Goal: Complete application form

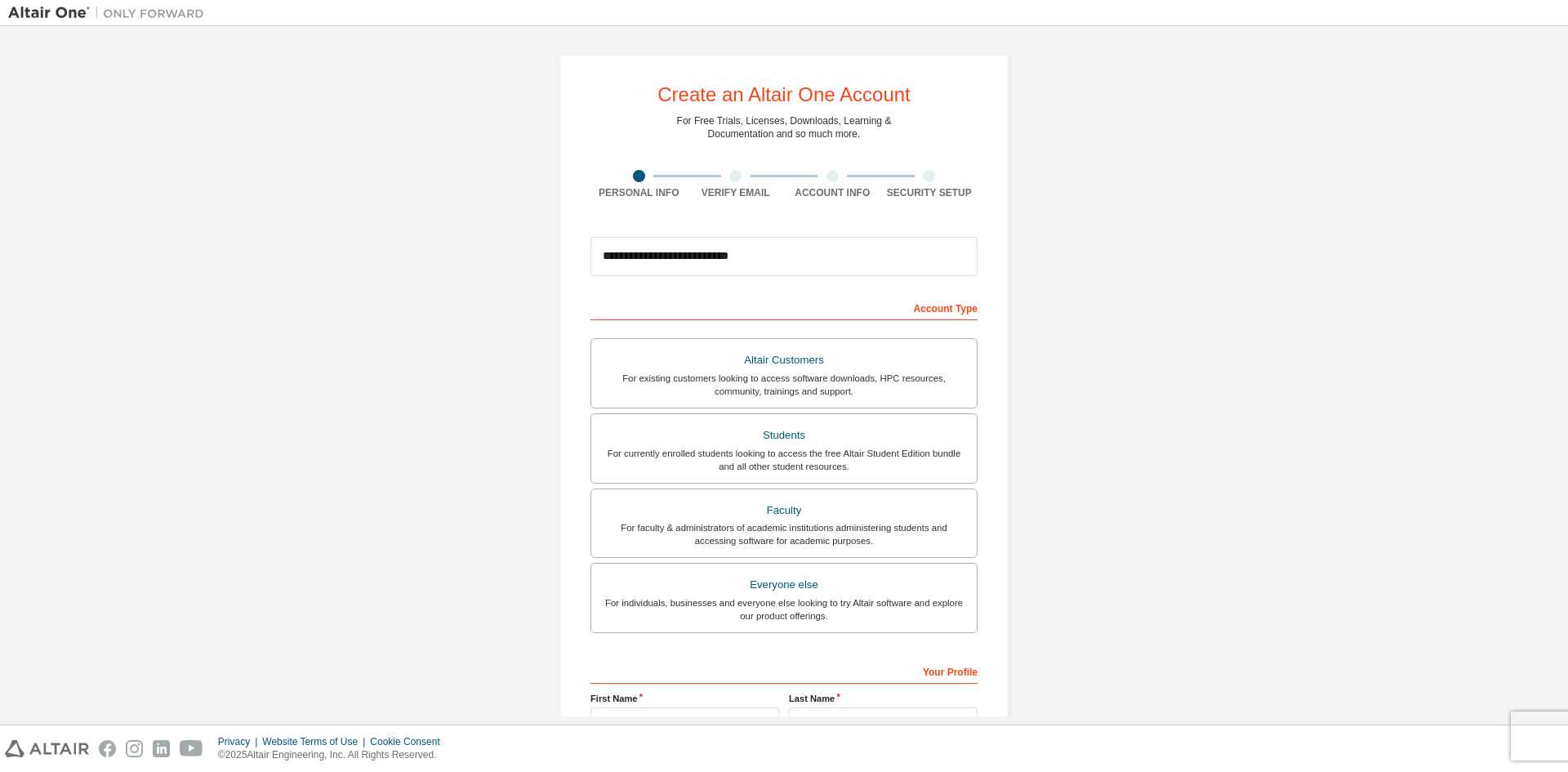
click at [820, 536] on div "For faculty & administrators of academic institutions administering students an…" at bounding box center [784, 533] width 365 height 26
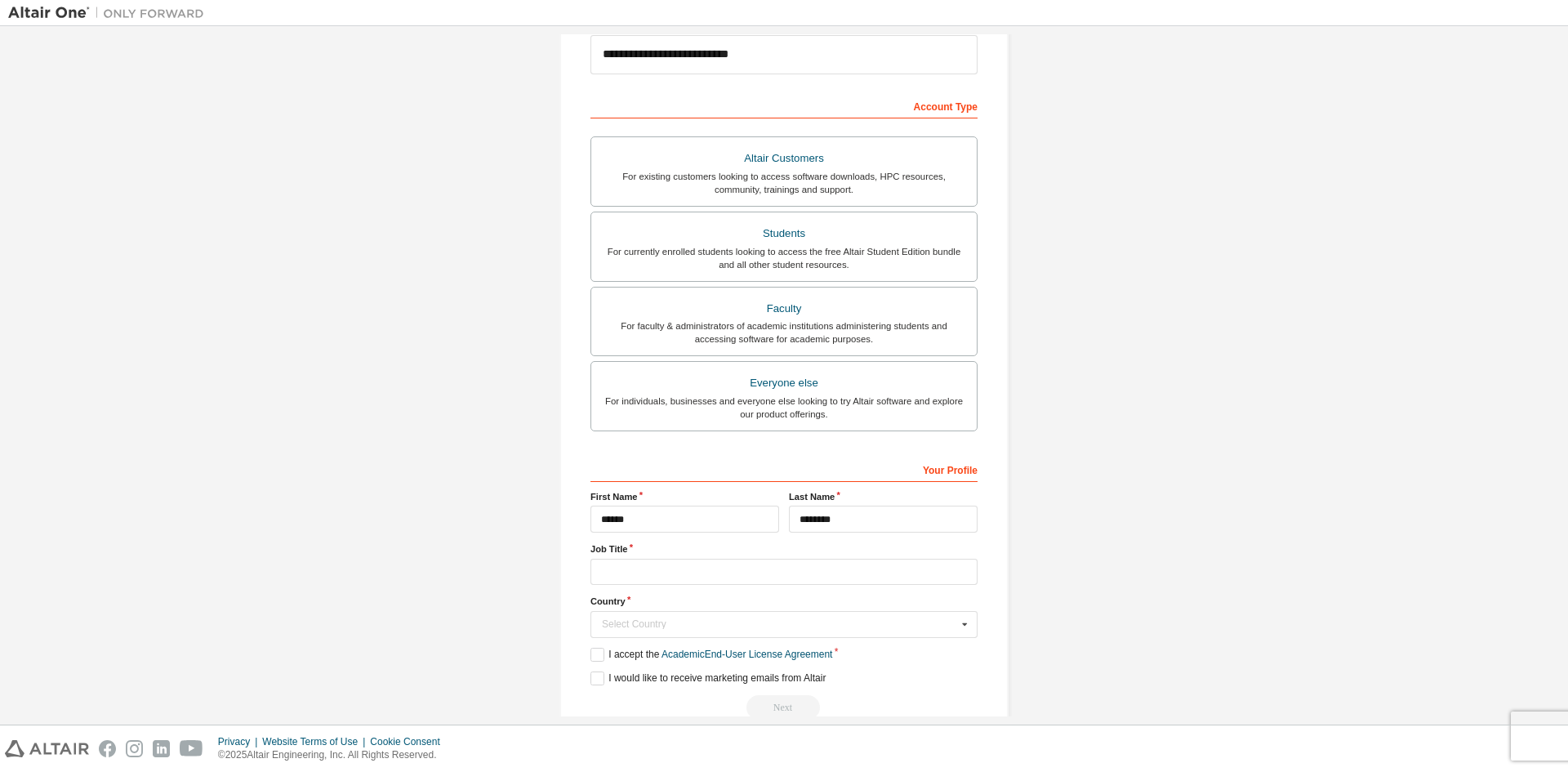
scroll to position [236, 0]
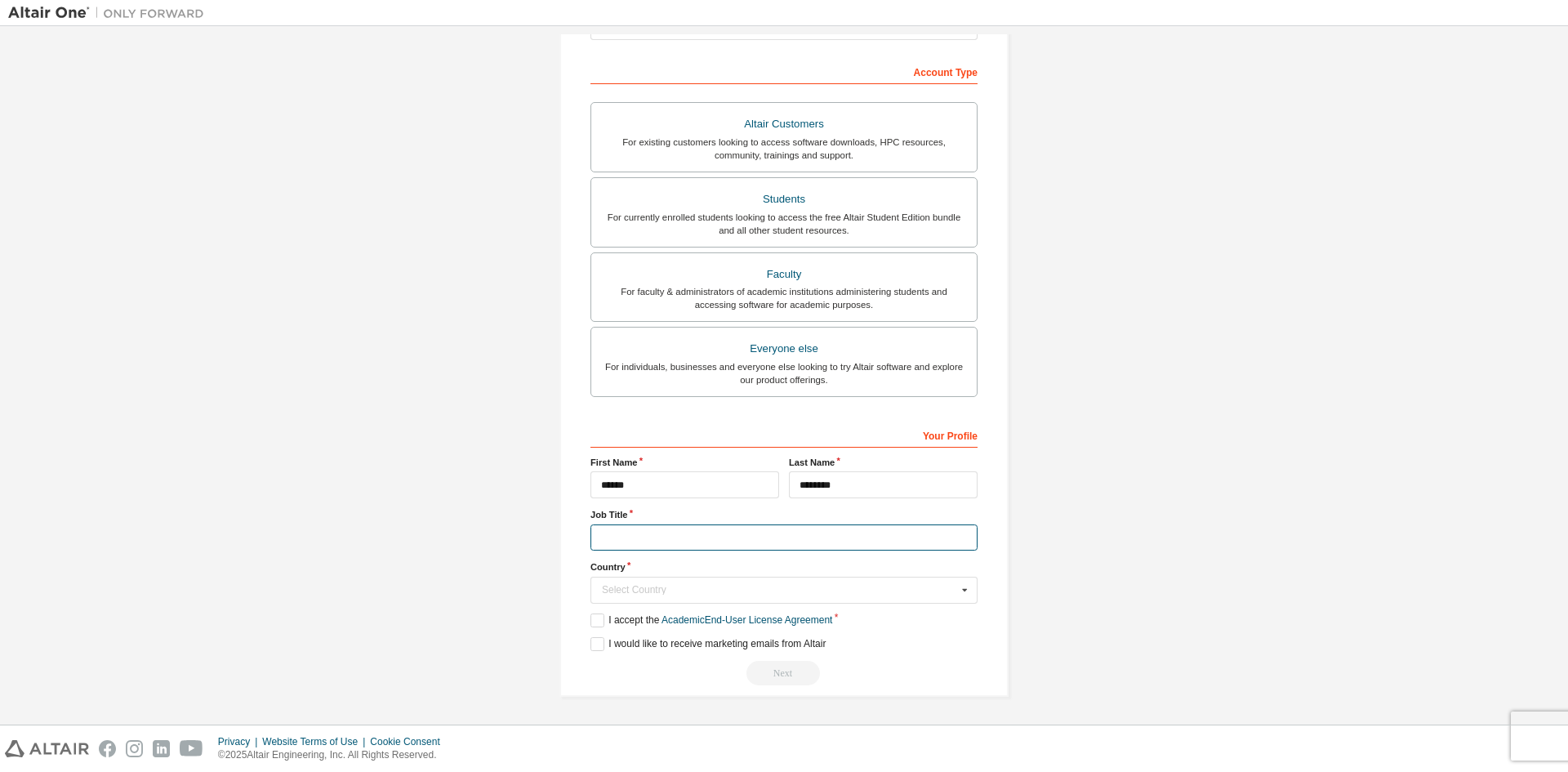
click at [728, 549] on input "text" at bounding box center [784, 538] width 387 height 27
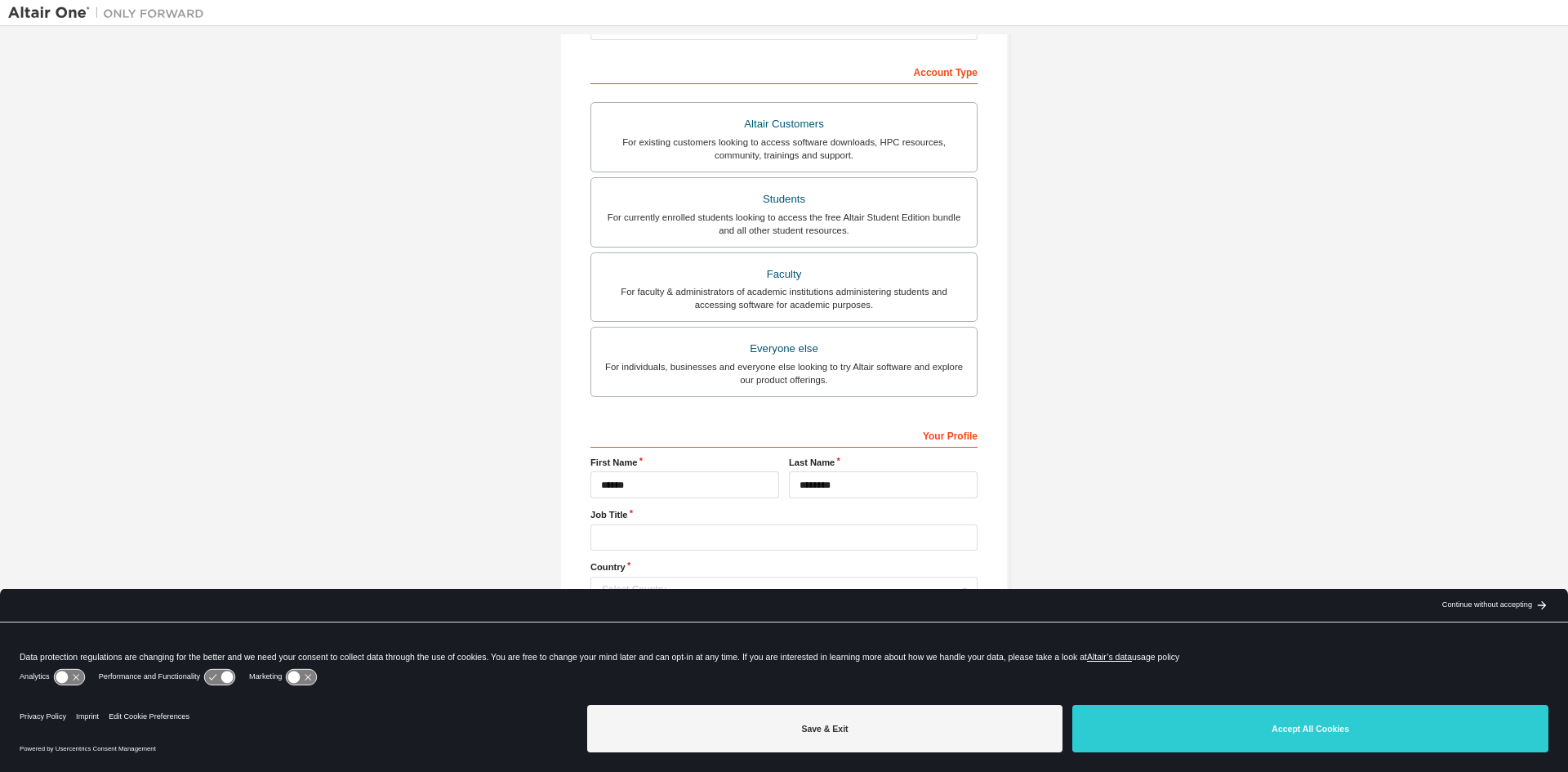
click at [725, 570] on label "Country" at bounding box center [784, 567] width 387 height 13
click at [719, 544] on input "text" at bounding box center [784, 538] width 387 height 27
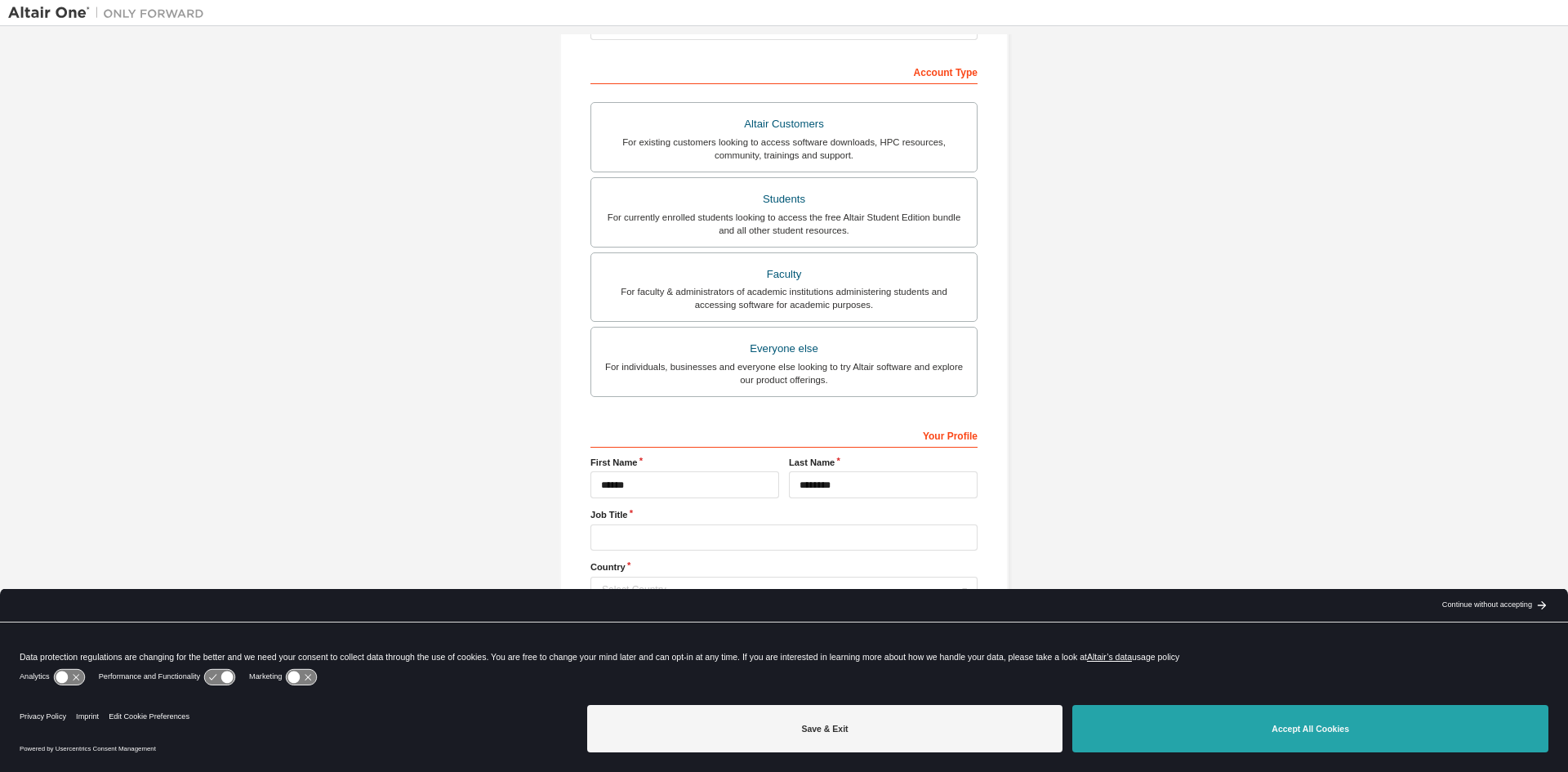
drag, startPoint x: 1170, startPoint y: 726, endPoint x: 1072, endPoint y: 666, distance: 114.9
click at [1170, 726] on button "Accept All Cookies" at bounding box center [1310, 729] width 476 height 47
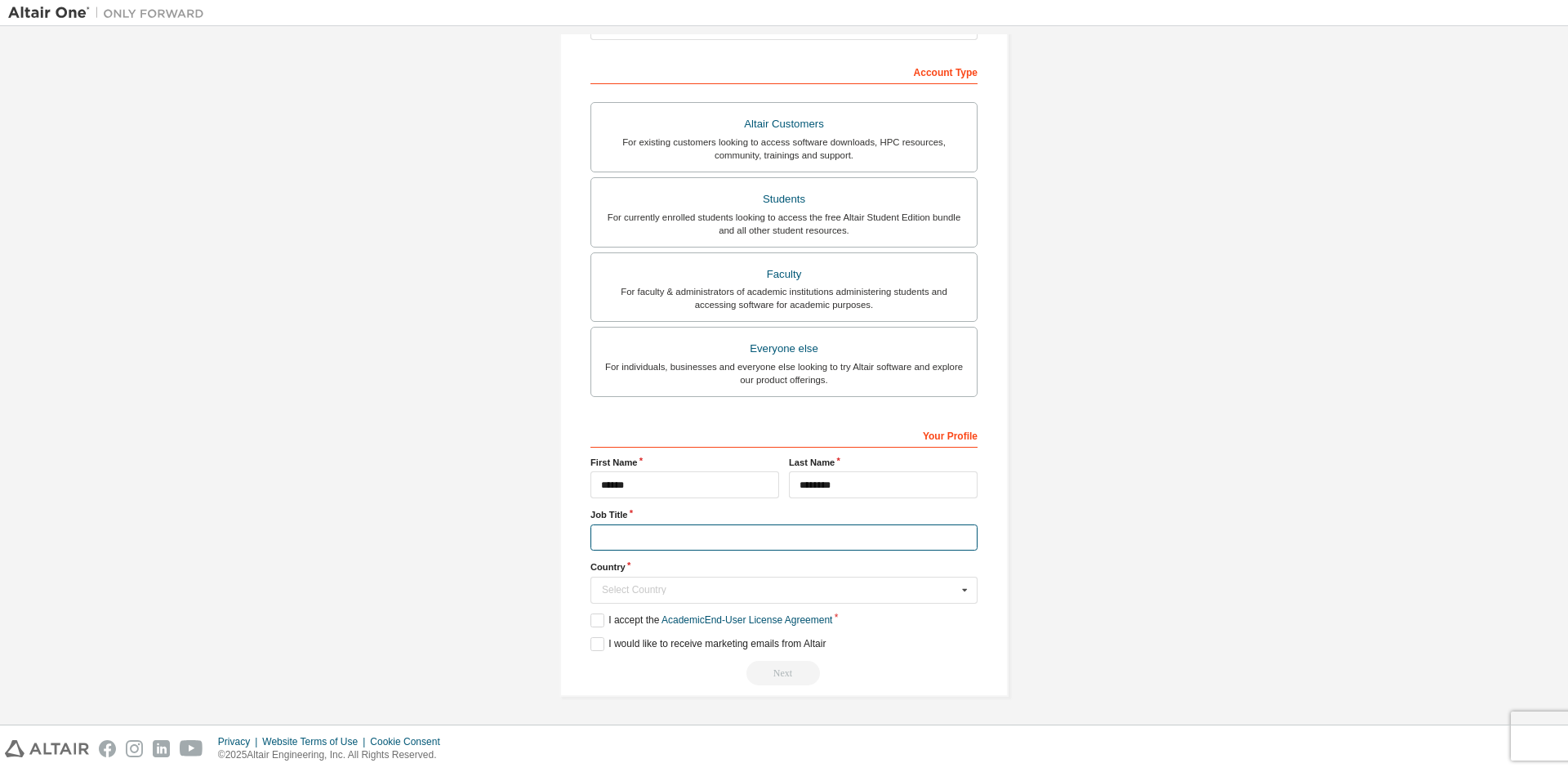
click at [698, 536] on input "text" at bounding box center [784, 538] width 387 height 27
type input "**********"
click at [673, 585] on div "Select Country" at bounding box center [780, 589] width 355 height 10
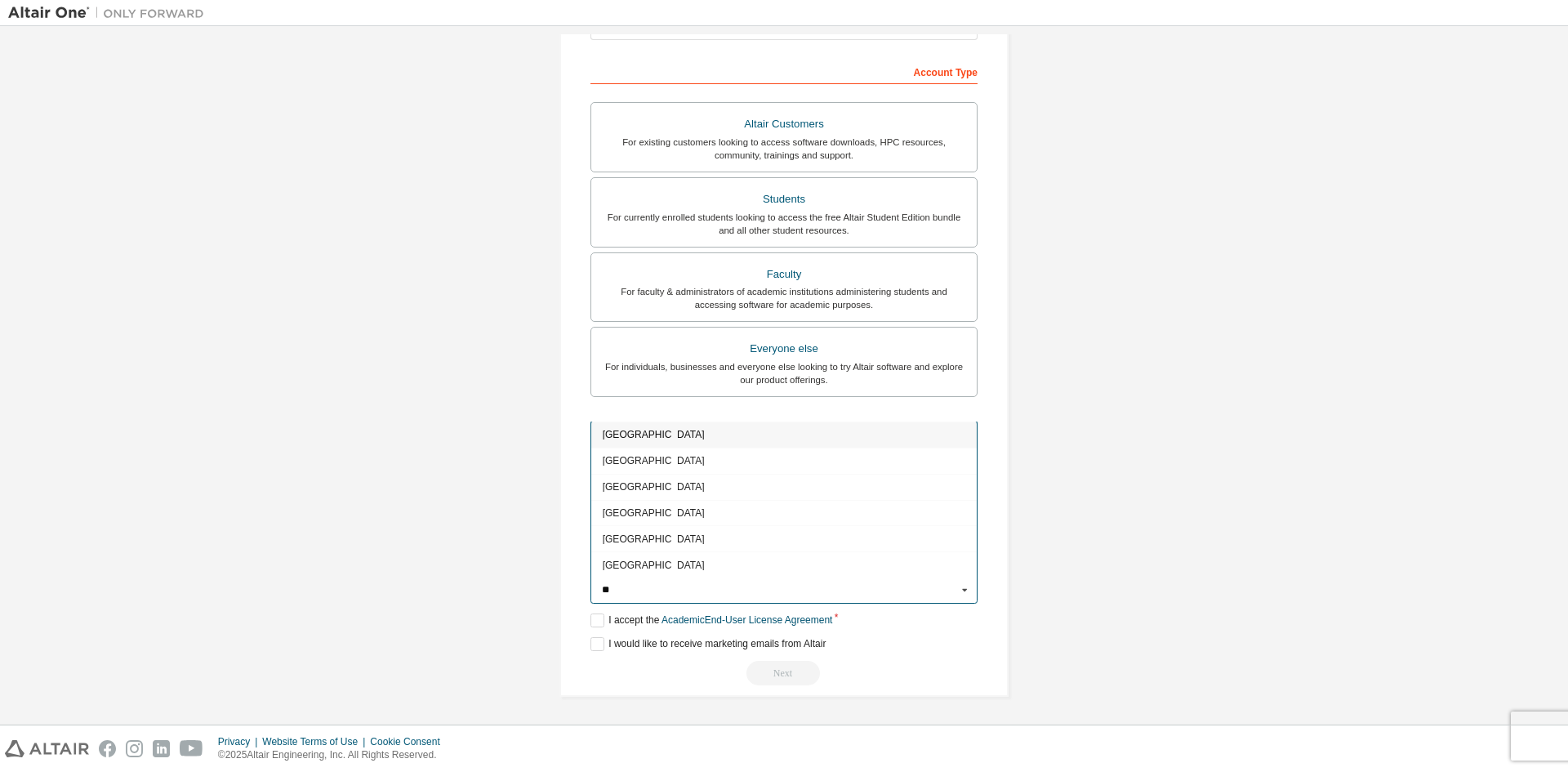
type input "**"
click at [640, 435] on span "Belgium" at bounding box center [784, 434] width 364 height 10
type input "***"
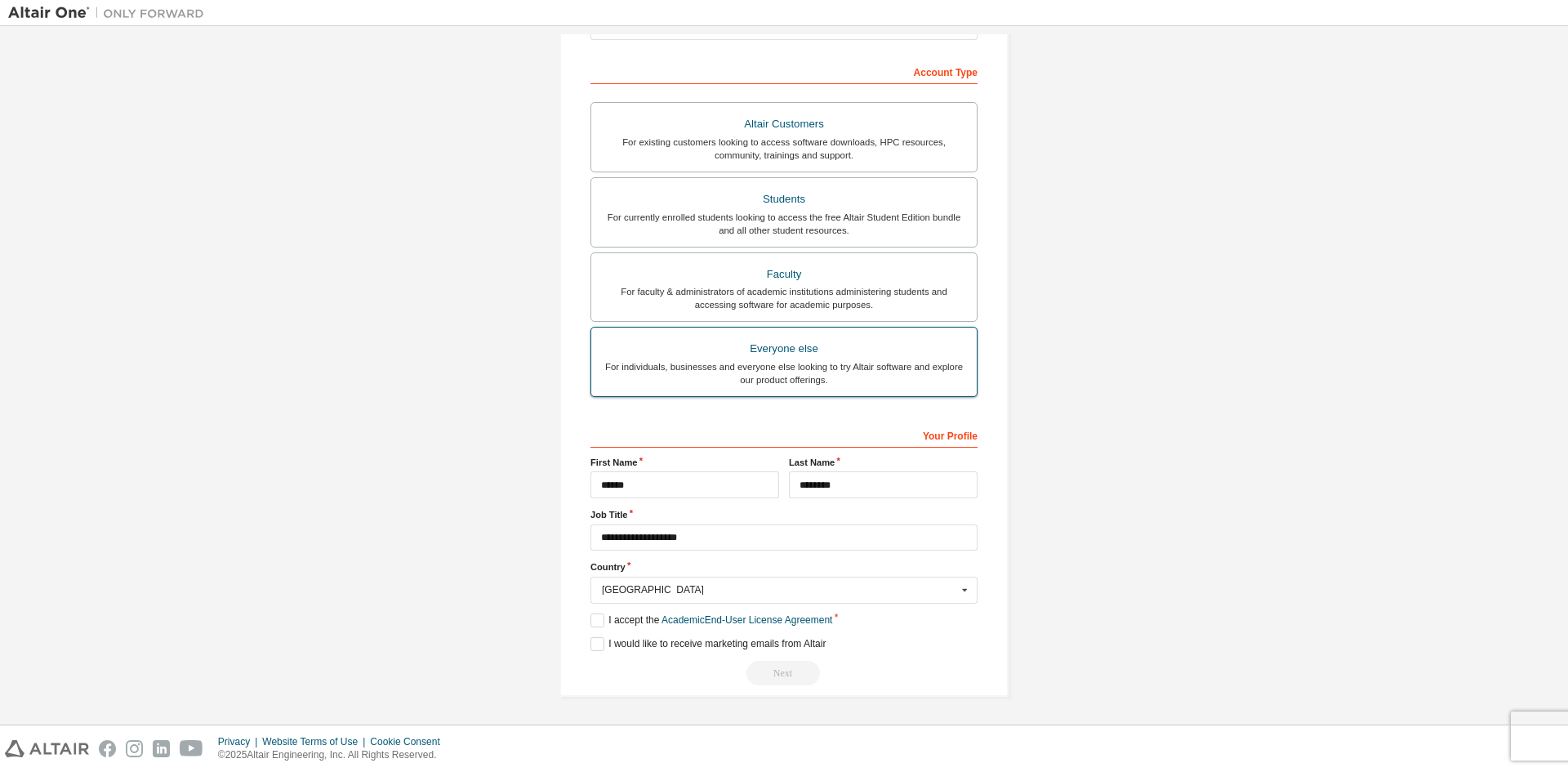
scroll to position [73, 0]
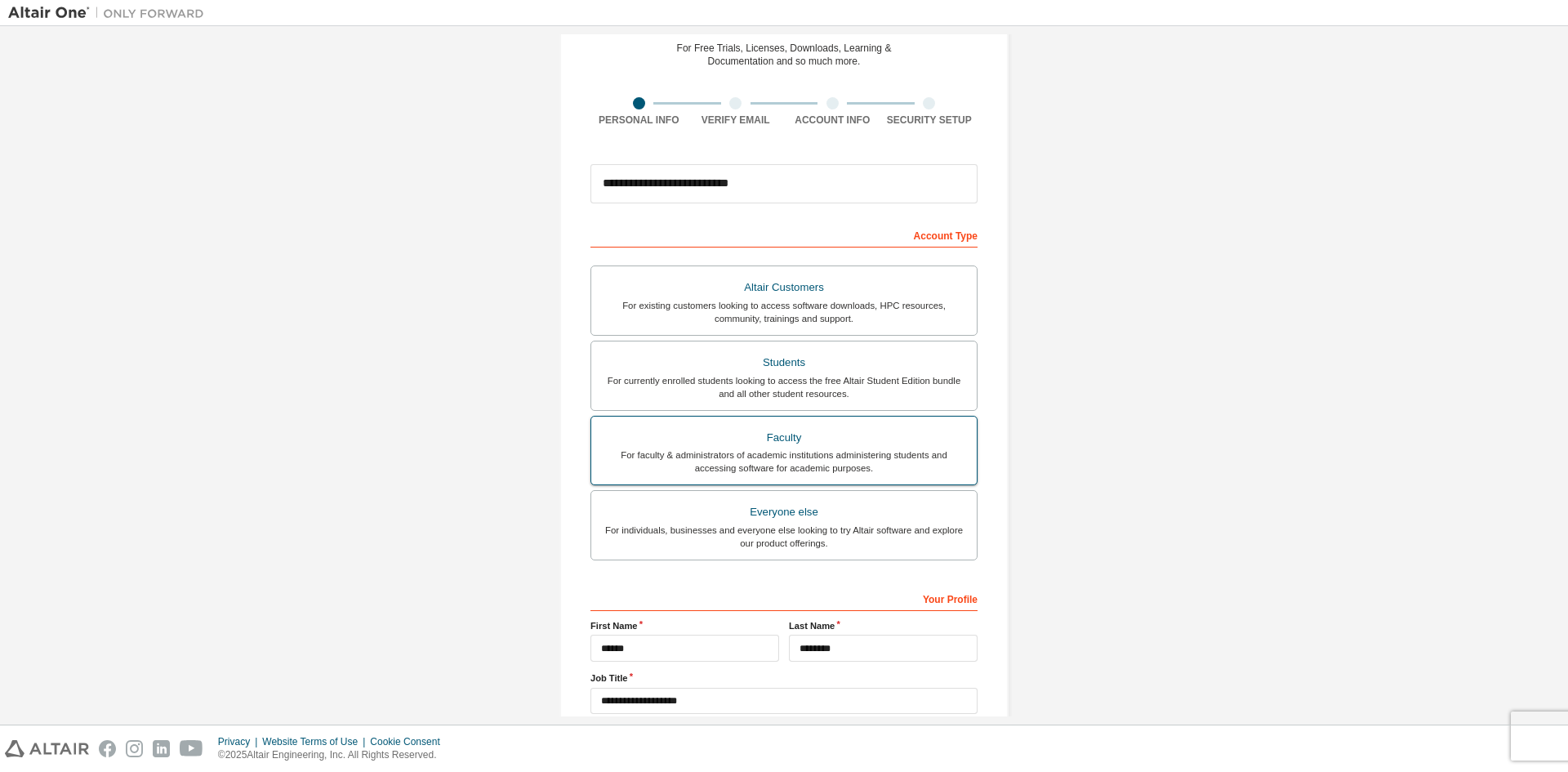
click at [699, 439] on div "Faculty" at bounding box center [784, 438] width 365 height 23
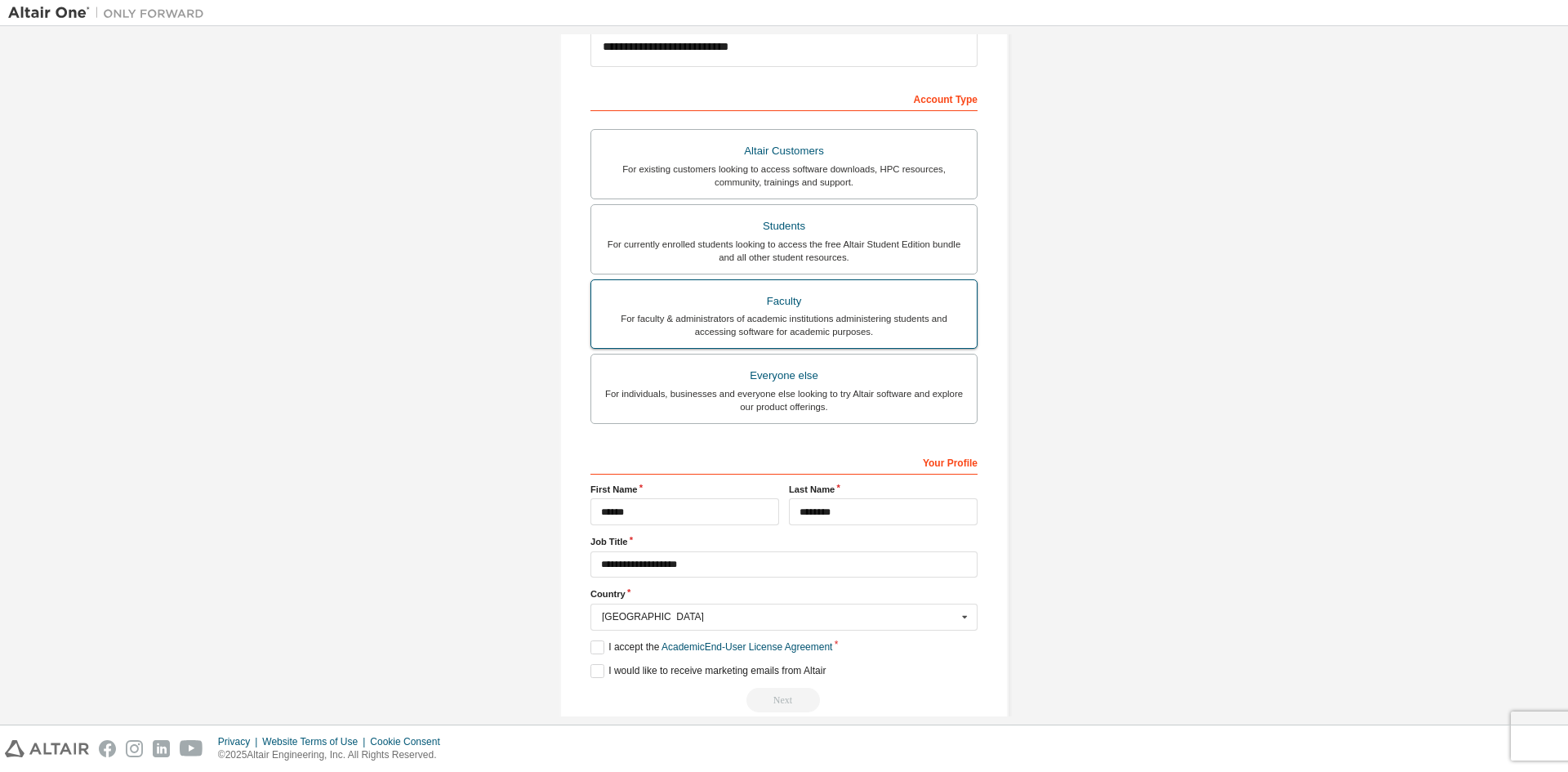
scroll to position [236, 0]
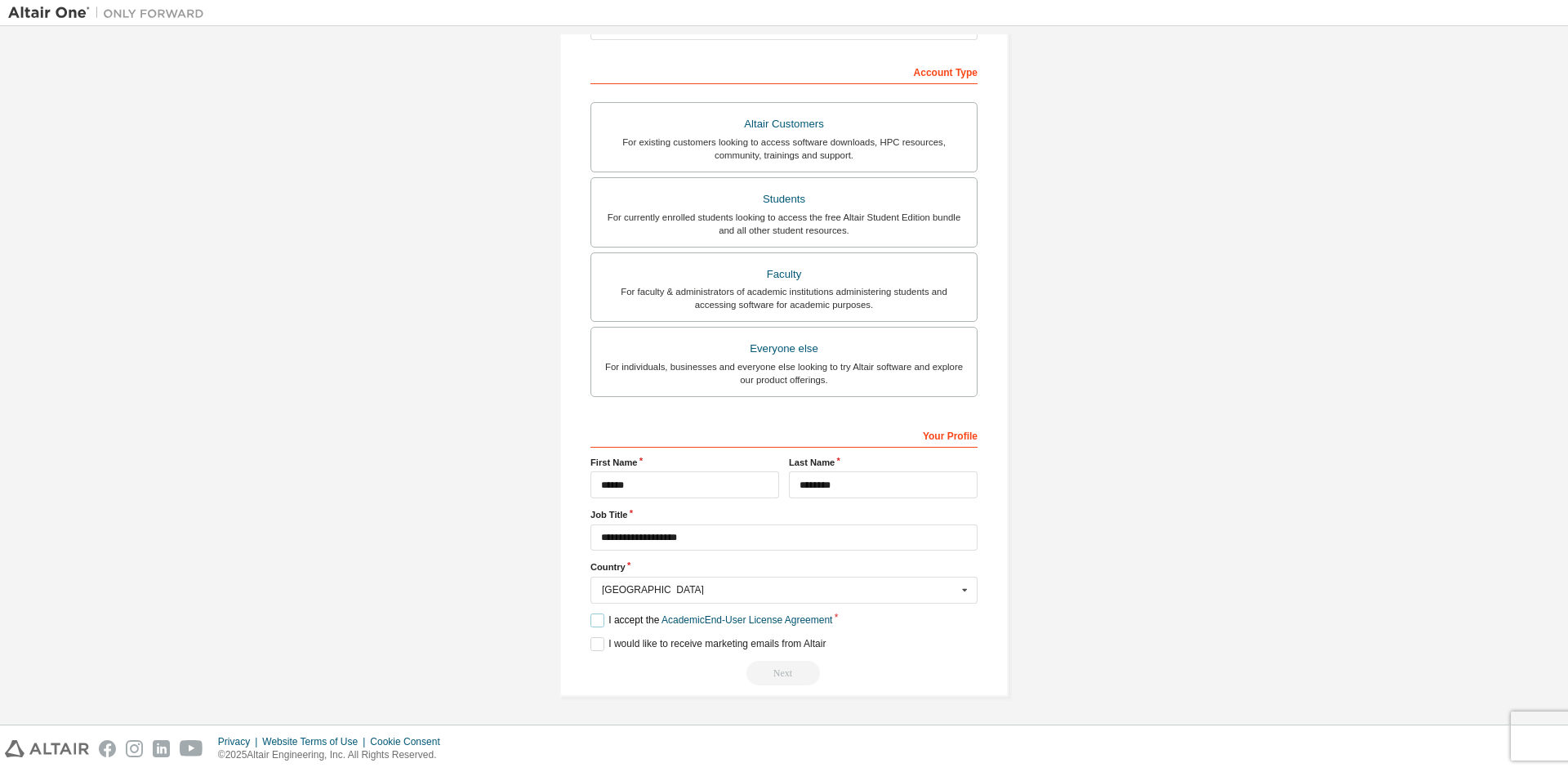
click at [591, 613] on label "I accept the Academic End-User License Agreement" at bounding box center [711, 620] width 242 height 14
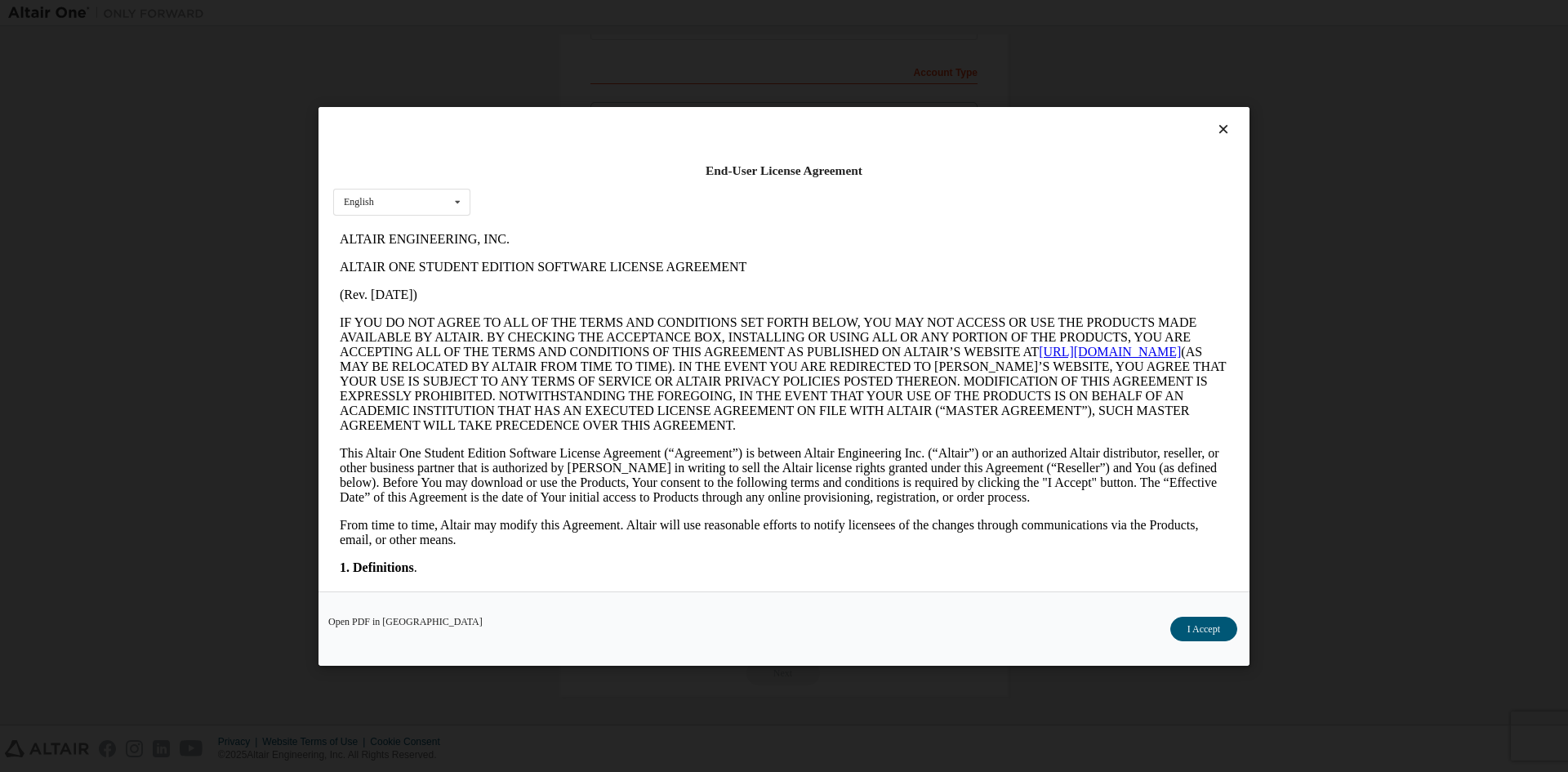
scroll to position [0, 0]
click at [1173, 622] on button "I Accept" at bounding box center [1203, 628] width 67 height 25
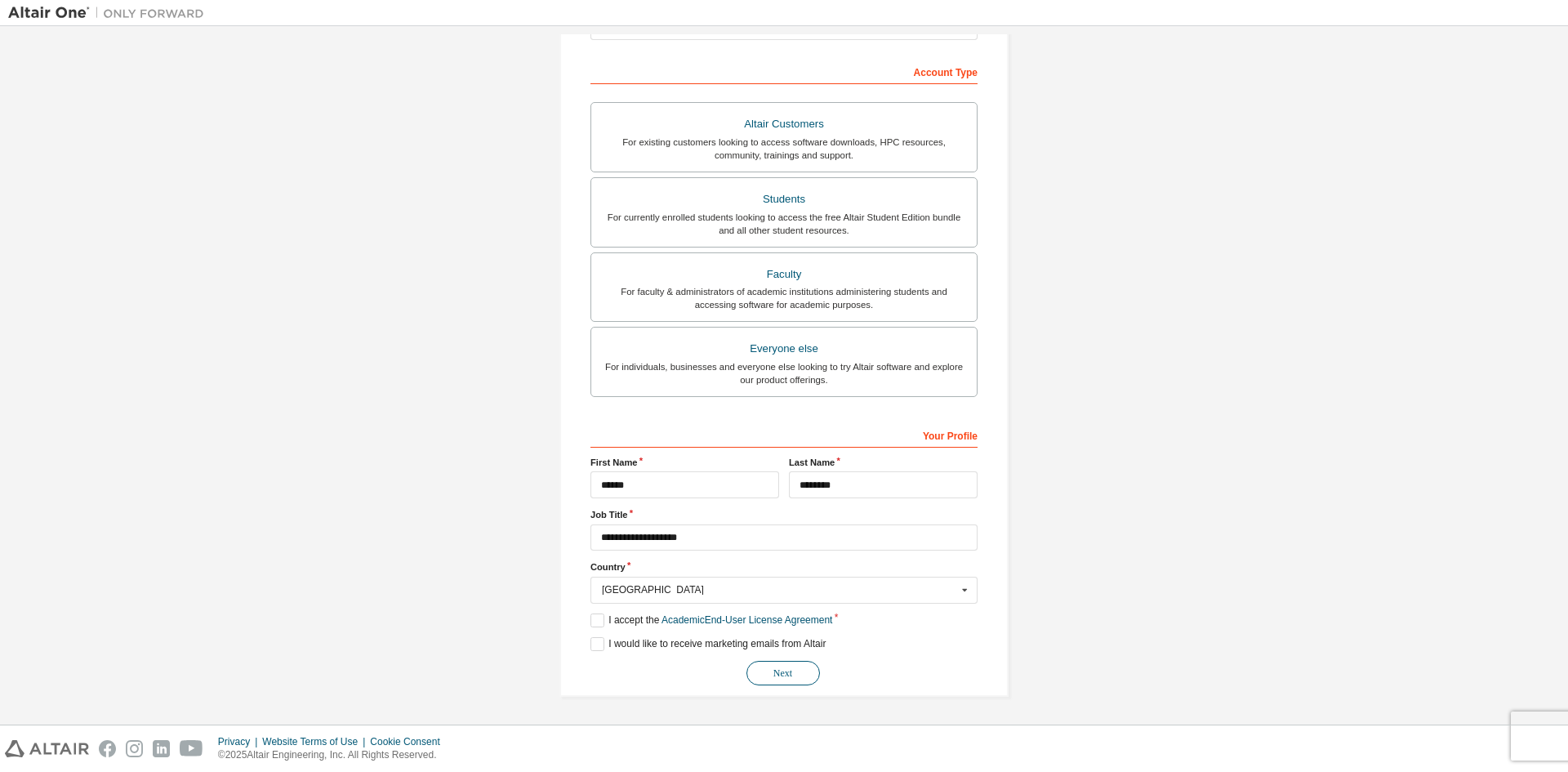
click at [795, 674] on button "Next" at bounding box center [782, 674] width 74 height 25
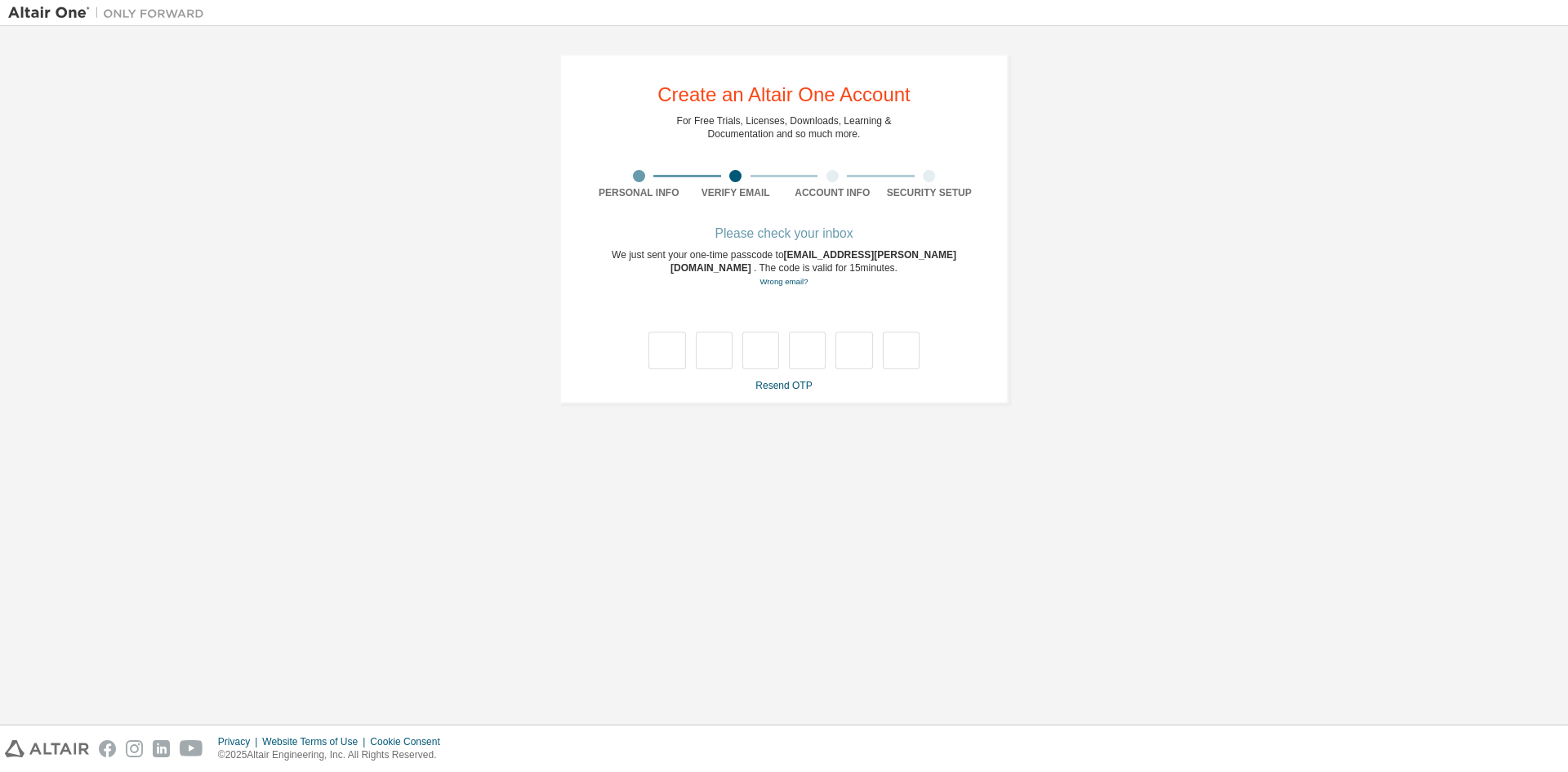
type input "*"
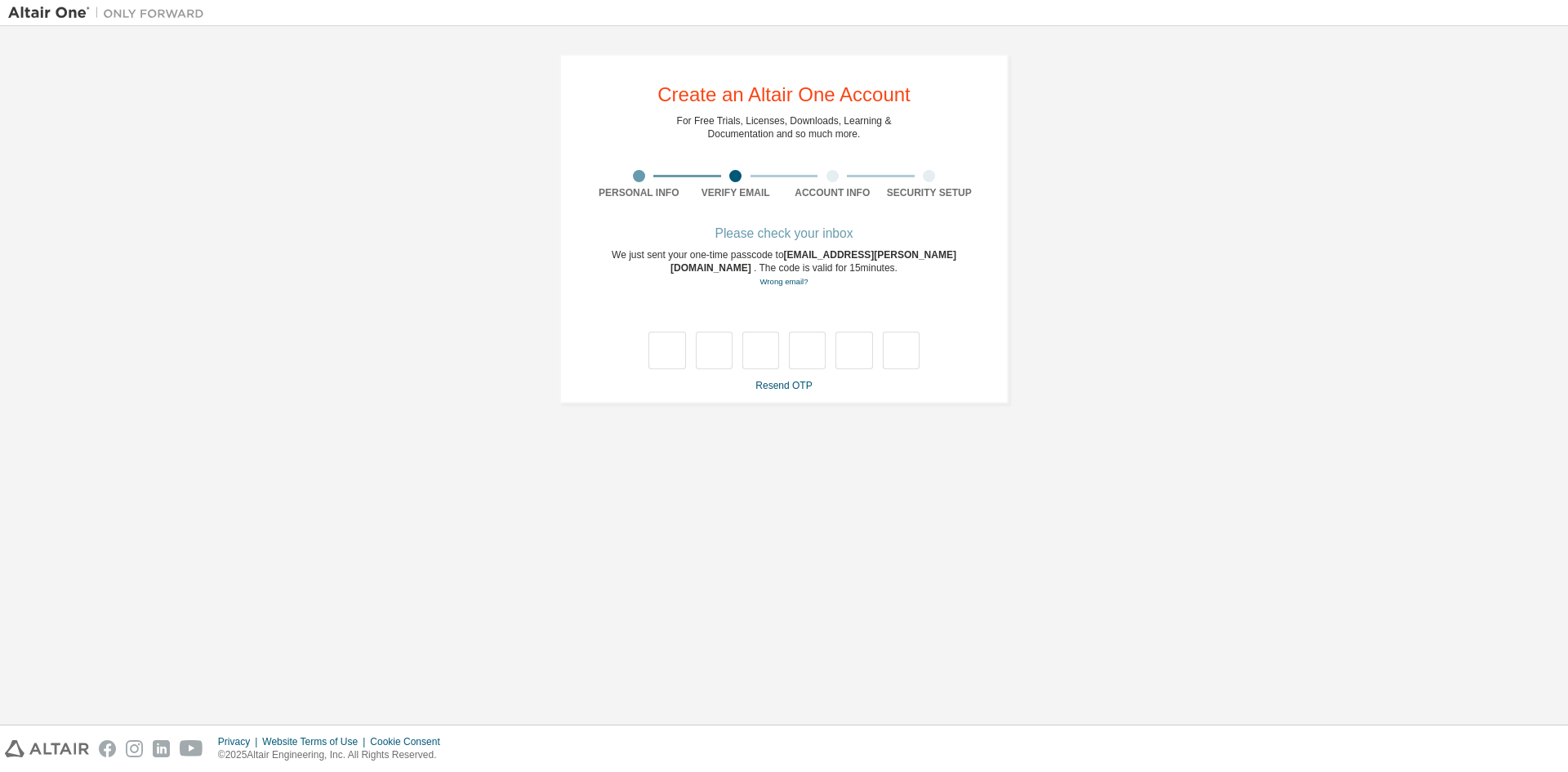
type input "*"
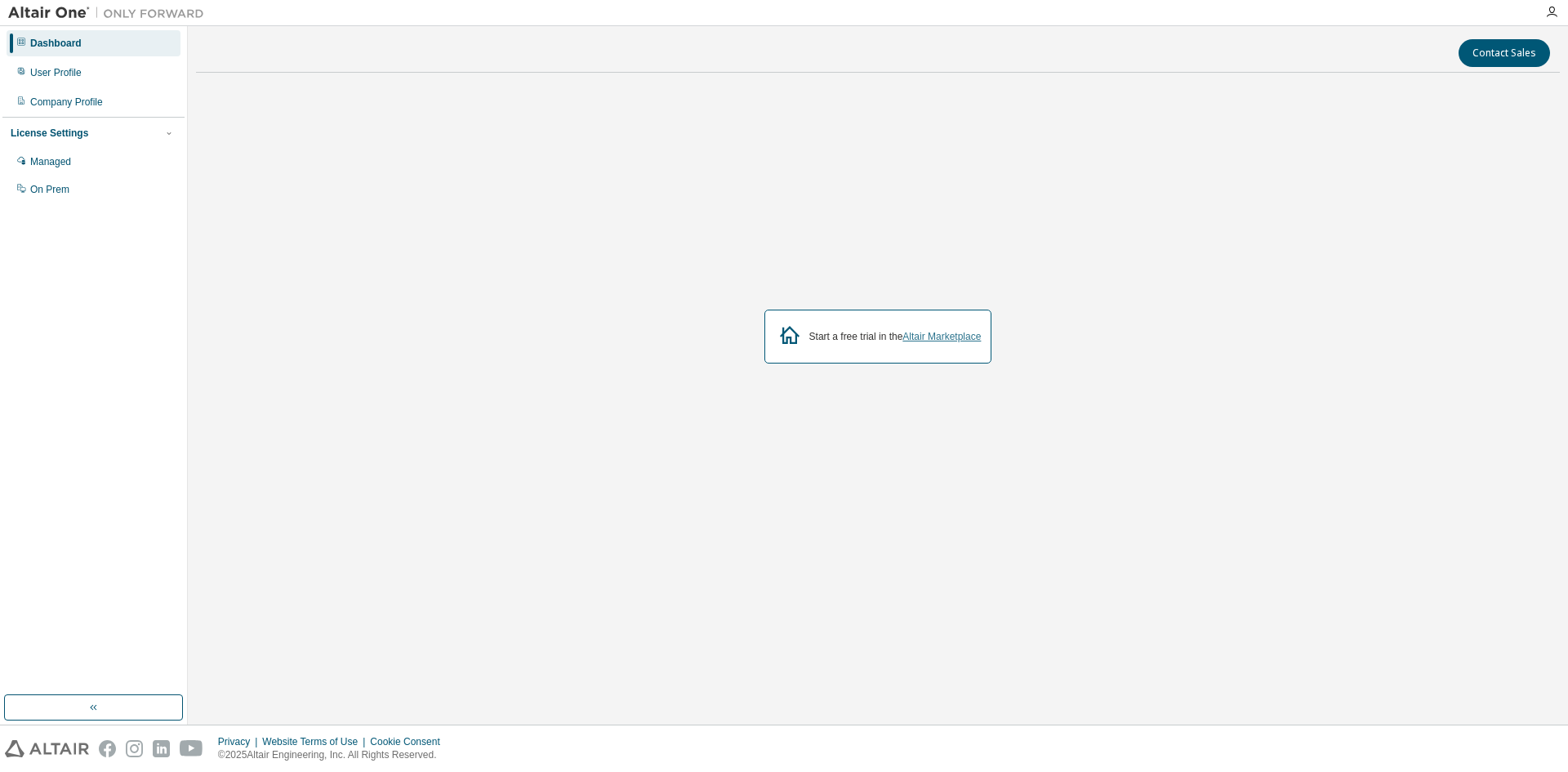
click at [921, 339] on link "Altair Marketplace" at bounding box center [941, 336] width 78 height 12
